Goal: Information Seeking & Learning: Check status

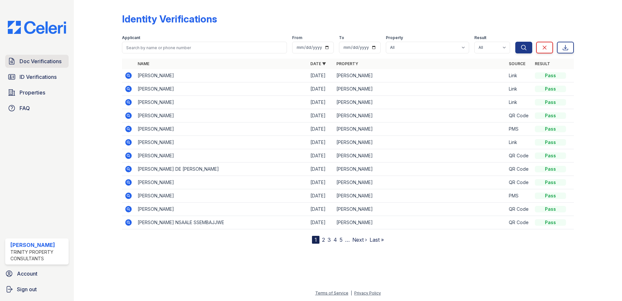
click at [44, 62] on span "Doc Verifications" at bounding box center [41, 61] width 42 height 8
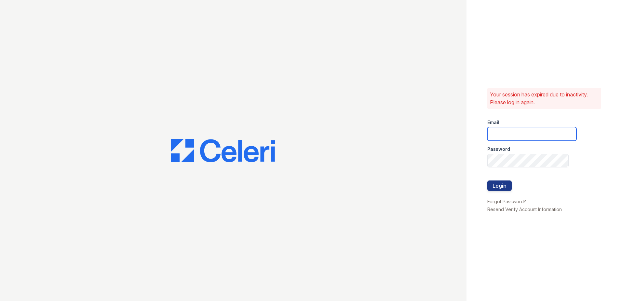
type input "Renewwaltham@trinity-pm.com"
click at [500, 192] on div at bounding box center [531, 194] width 89 height 7
click at [500, 188] on button "Login" at bounding box center [499, 185] width 24 height 10
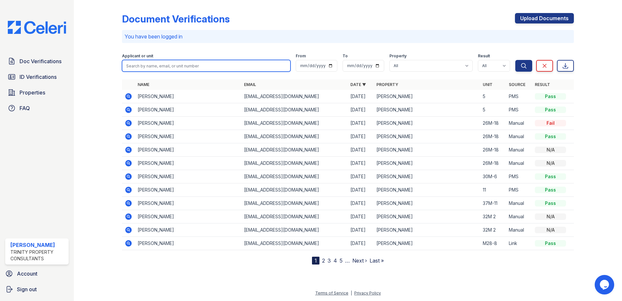
click at [156, 66] on input "search" at bounding box center [206, 66] width 169 height 12
type input "[PERSON_NAME]"
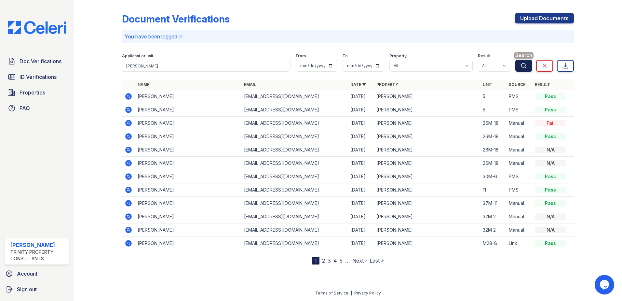
click at [521, 67] on icon "submit" at bounding box center [524, 65] width 7 height 7
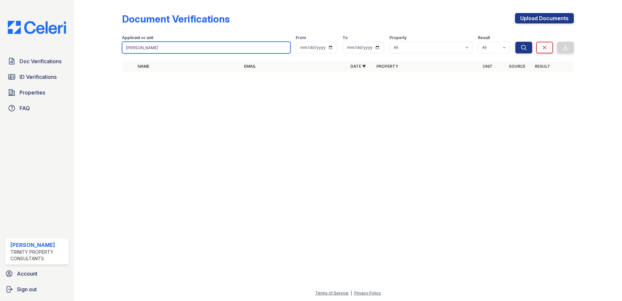
drag, startPoint x: 148, startPoint y: 49, endPoint x: 108, endPoint y: 48, distance: 40.1
click at [108, 48] on div "Document Verifications Upload Documents Filter Applicant or unit [PERSON_NAME] …" at bounding box center [347, 44] width 527 height 89
type input "Lutwama"
click at [515, 42] on button "Search" at bounding box center [523, 48] width 17 height 12
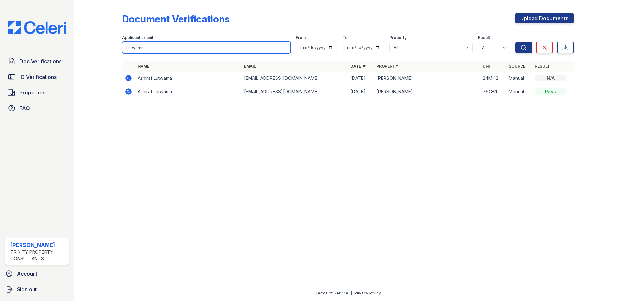
click at [164, 44] on input "Lutwama" at bounding box center [206, 48] width 169 height 12
type input "[PERSON_NAME]"
click at [515, 42] on button "Search" at bounding box center [523, 48] width 17 height 12
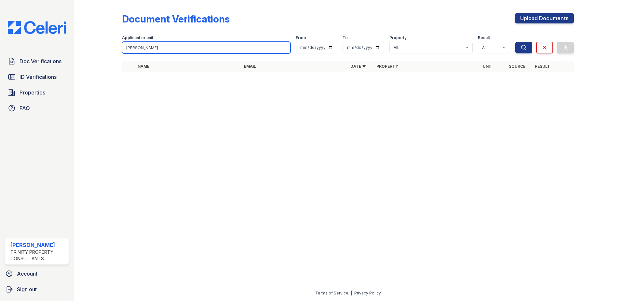
click at [212, 44] on input "[PERSON_NAME]" at bounding box center [206, 48] width 169 height 12
click at [147, 46] on input "[PERSON_NAME]" at bounding box center [206, 48] width 169 height 12
drag, startPoint x: 143, startPoint y: 47, endPoint x: 105, endPoint y: 45, distance: 37.8
click at [105, 45] on div "Document Verifications Upload Documents Filter Applicant or unit [PERSON_NAME] …" at bounding box center [347, 44] width 527 height 89
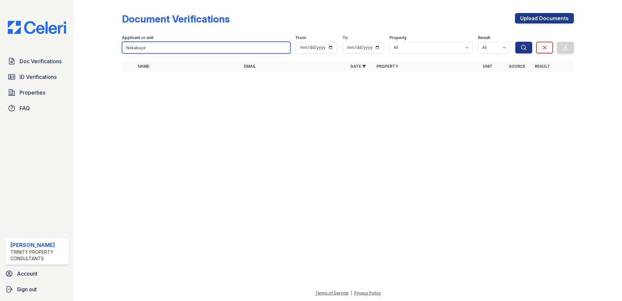
type input "Nakabuye"
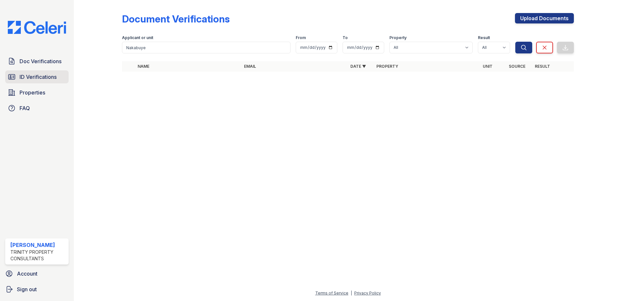
click at [36, 73] on span "ID Verifications" at bounding box center [38, 77] width 37 height 8
